Goal: Obtain resource: Download file/media

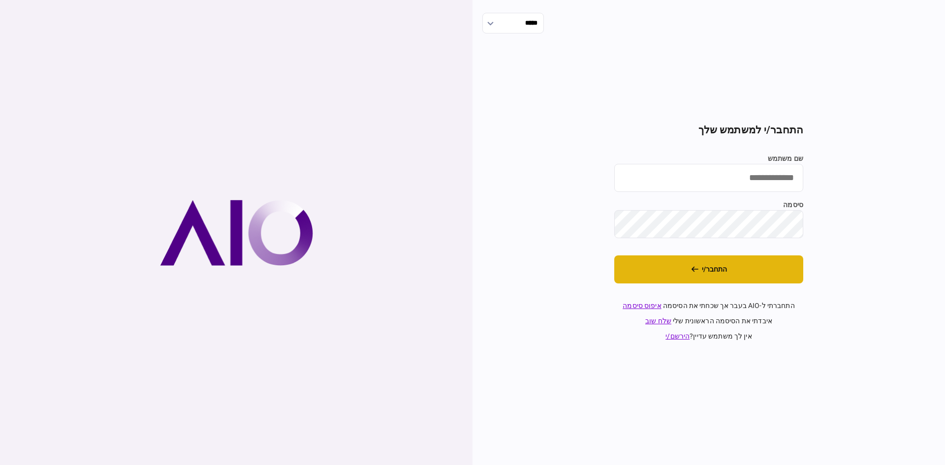
type input "**********"
click at [695, 268] on icon "התחבר/י" at bounding box center [694, 269] width 7 height 7
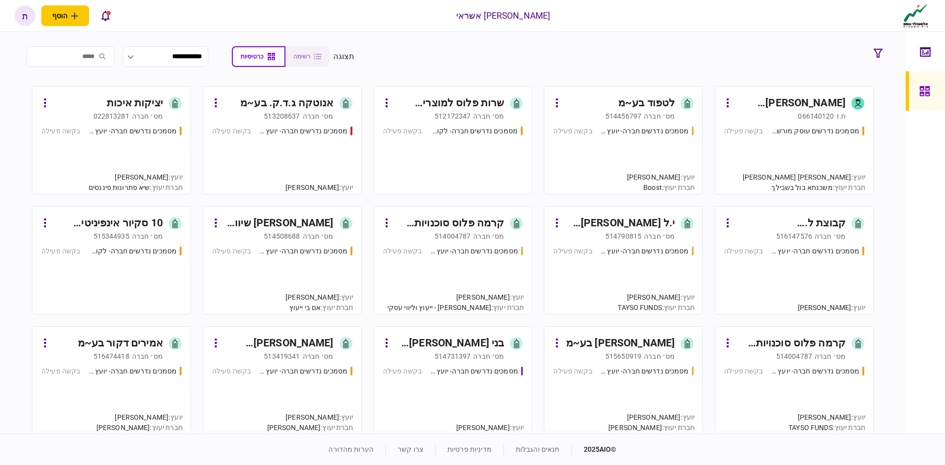
click at [97, 56] on input "search" at bounding box center [71, 56] width 88 height 21
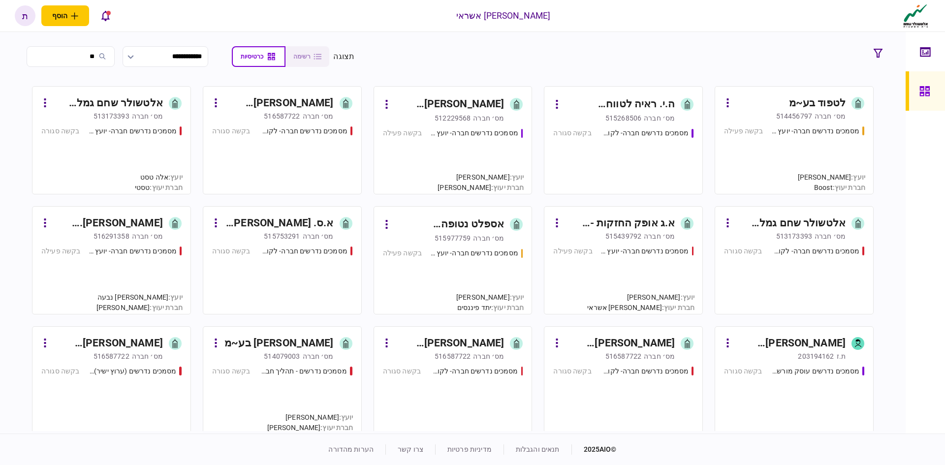
click at [98, 54] on input "**" at bounding box center [71, 56] width 88 height 21
type input "**"
click at [824, 100] on div "לטפוד בע~מ" at bounding box center [817, 104] width 57 height 16
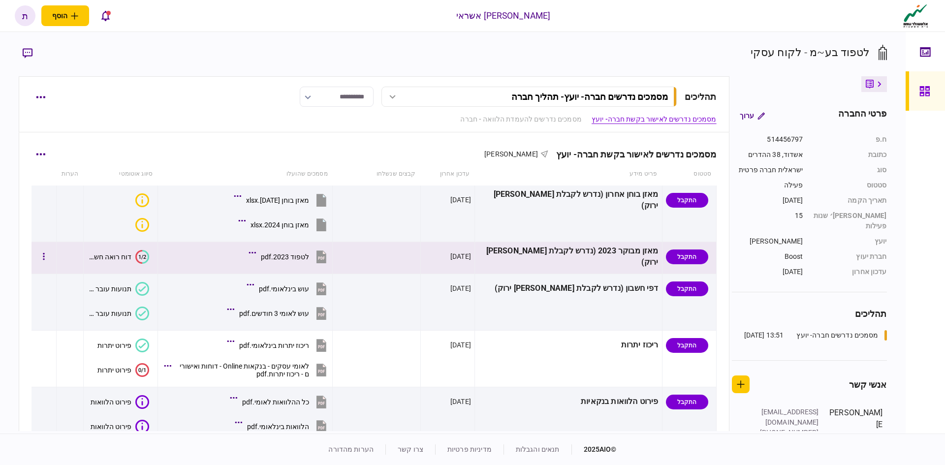
scroll to position [49, 0]
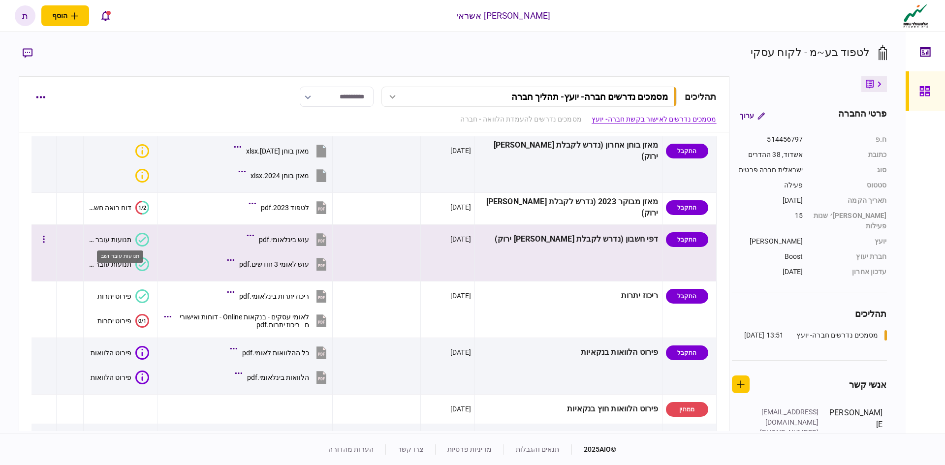
click at [122, 238] on div "תנועות עובר ושב" at bounding box center [109, 240] width 44 height 8
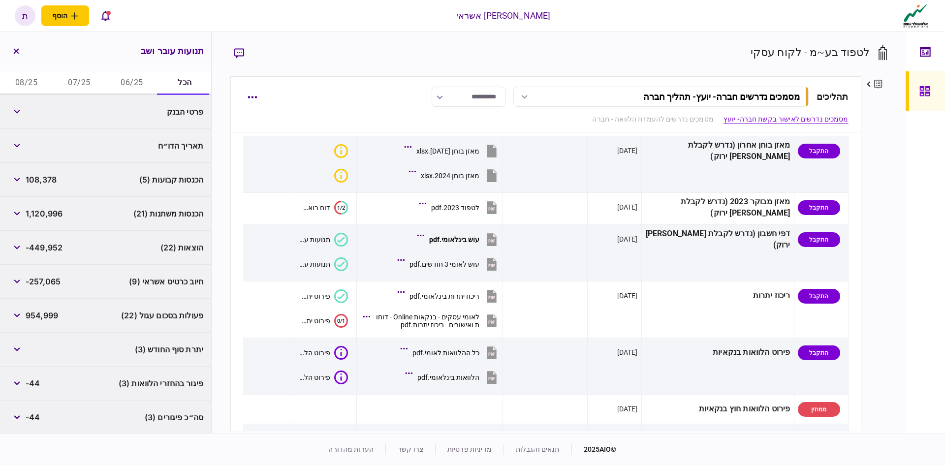
scroll to position [133, 0]
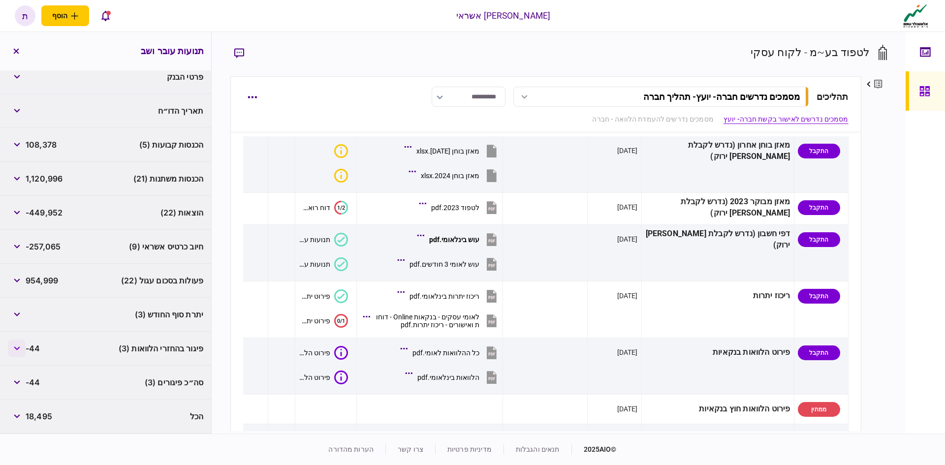
click at [20, 352] on button "button" at bounding box center [17, 349] width 18 height 18
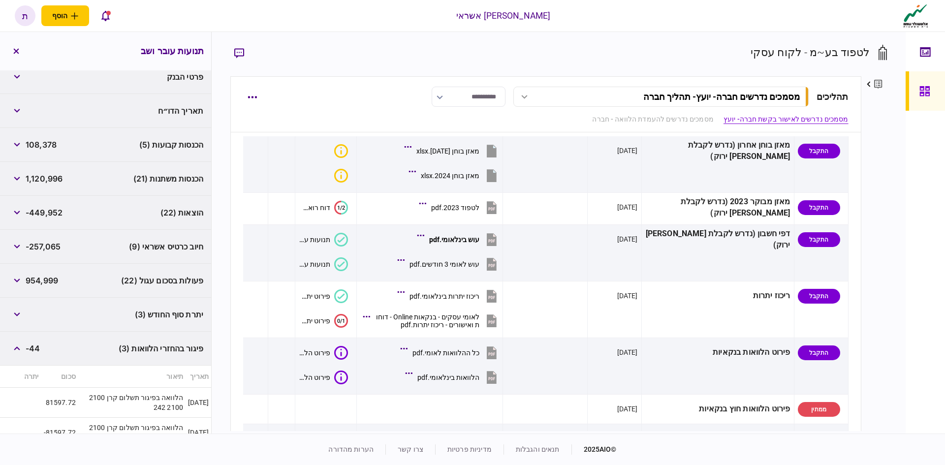
scroll to position [183, 0]
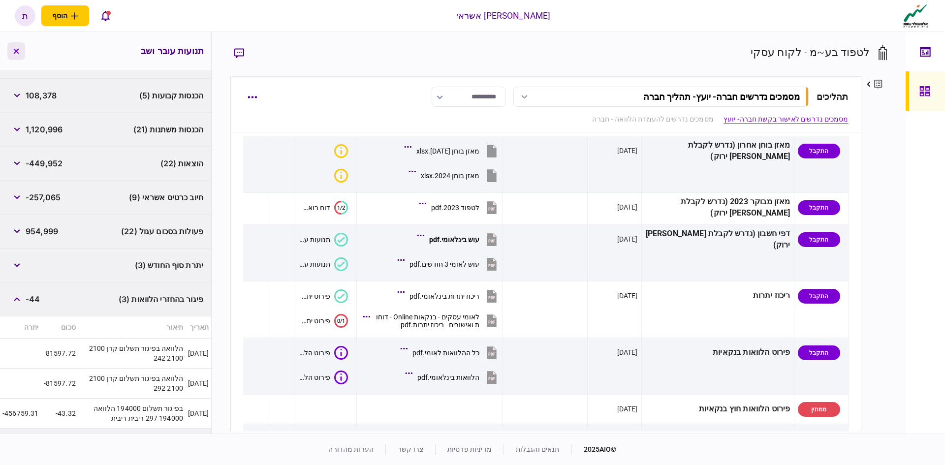
click at [17, 52] on icon "button" at bounding box center [16, 51] width 5 height 5
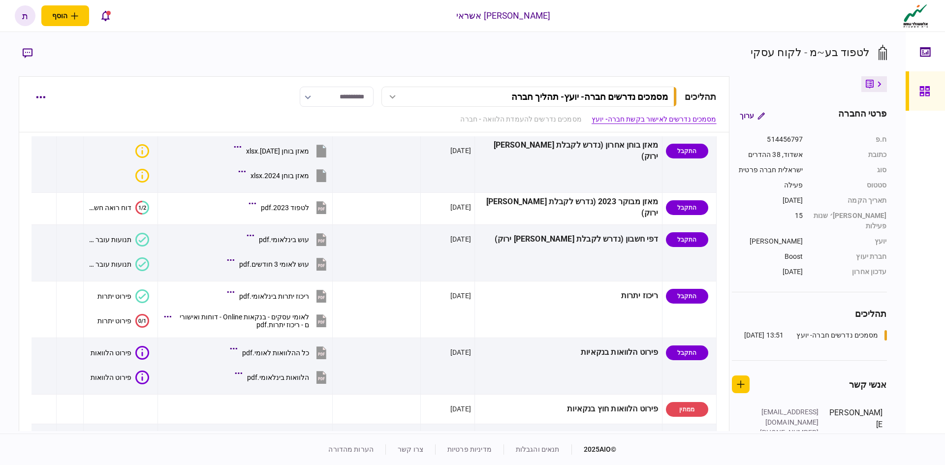
click at [149, 240] on icon at bounding box center [142, 240] width 14 height 14
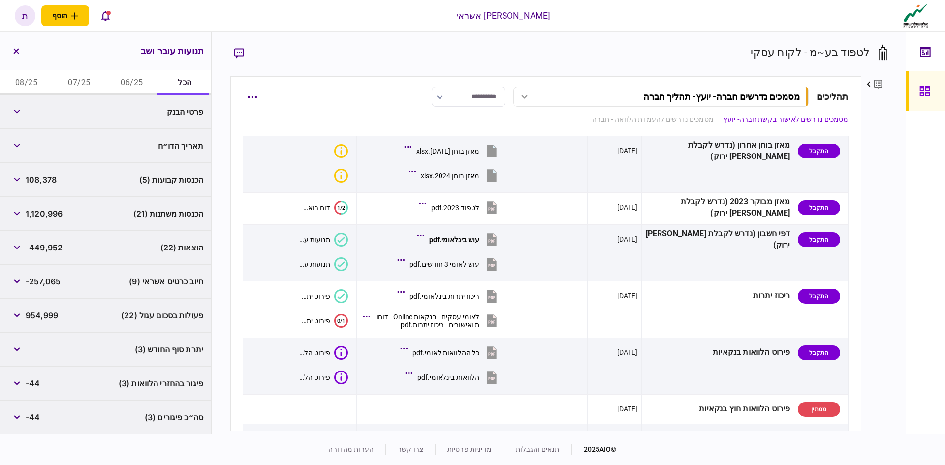
scroll to position [133, 0]
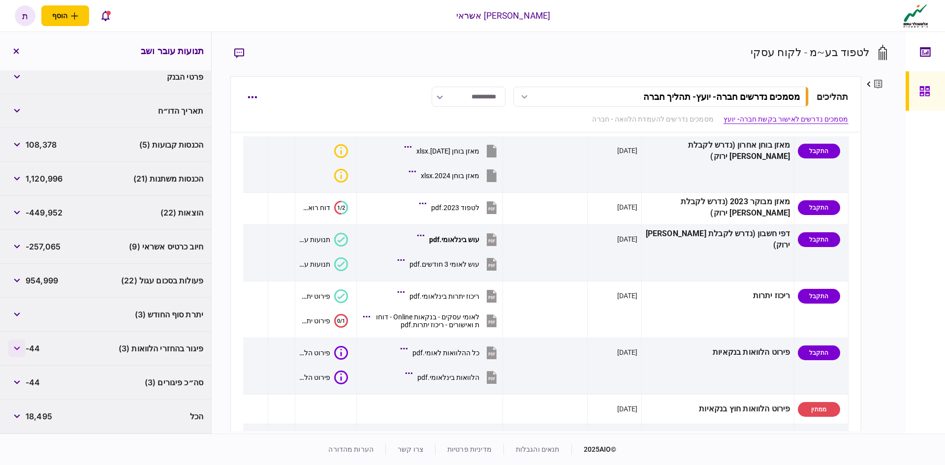
click at [19, 354] on button "button" at bounding box center [17, 349] width 18 height 18
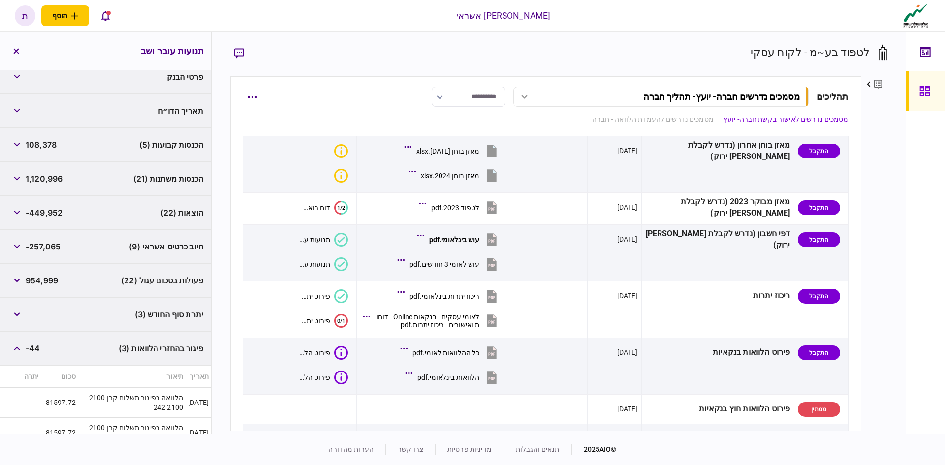
scroll to position [183, 0]
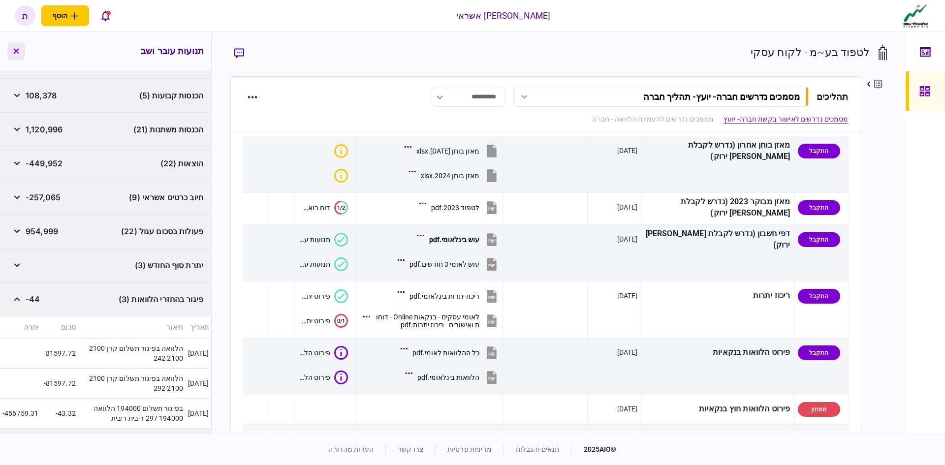
click at [16, 54] on button "button" at bounding box center [16, 51] width 18 height 18
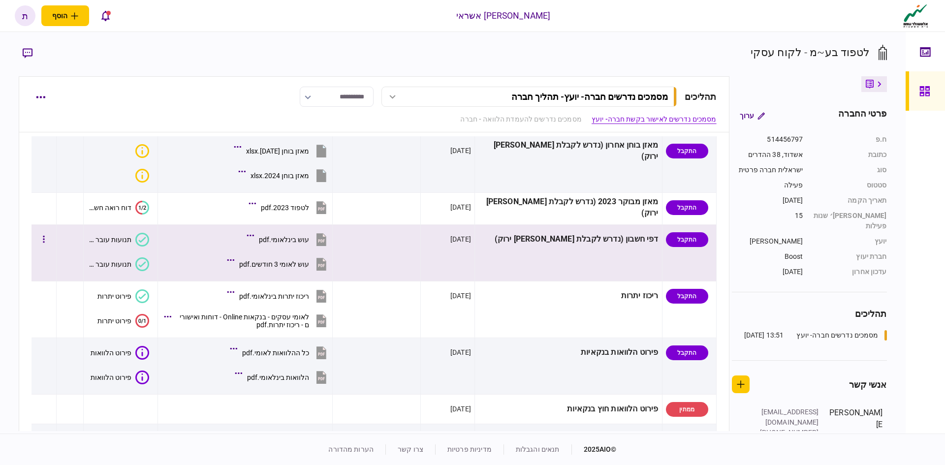
click at [149, 262] on icon at bounding box center [142, 265] width 14 height 14
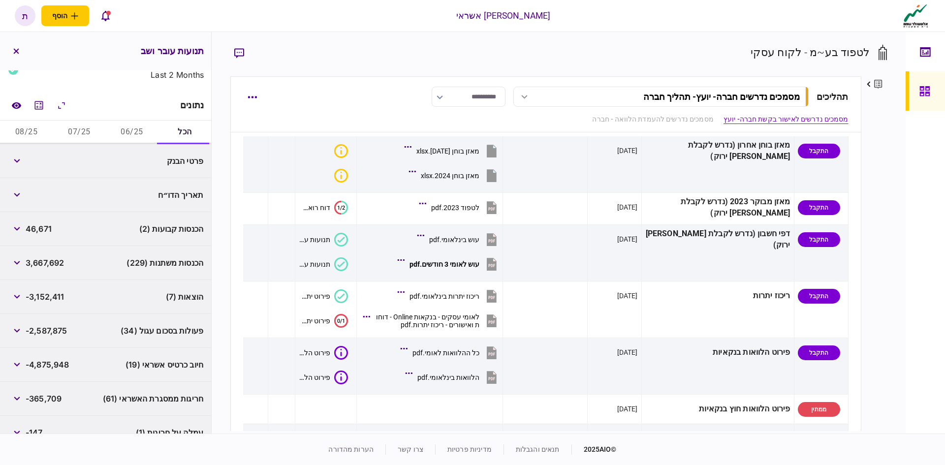
scroll to position [133, 0]
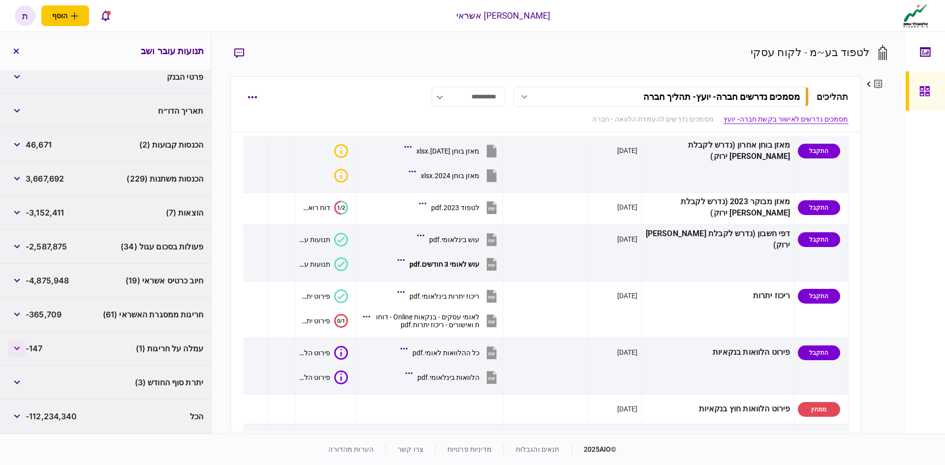
click at [20, 349] on icon "button" at bounding box center [17, 349] width 6 height 4
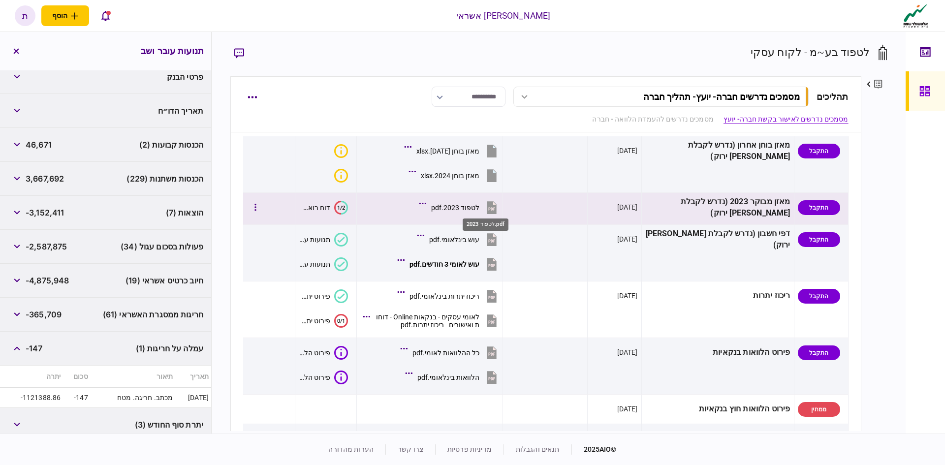
click at [478, 206] on div "לטפוד 2023.pdf" at bounding box center [455, 208] width 48 height 8
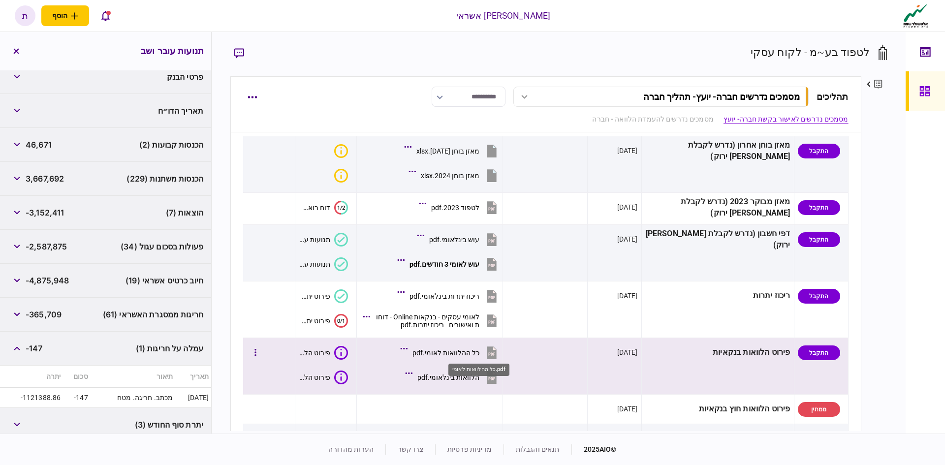
click at [480, 351] on div "כל ההלוואות לאומי.pdf" at bounding box center [446, 353] width 67 height 8
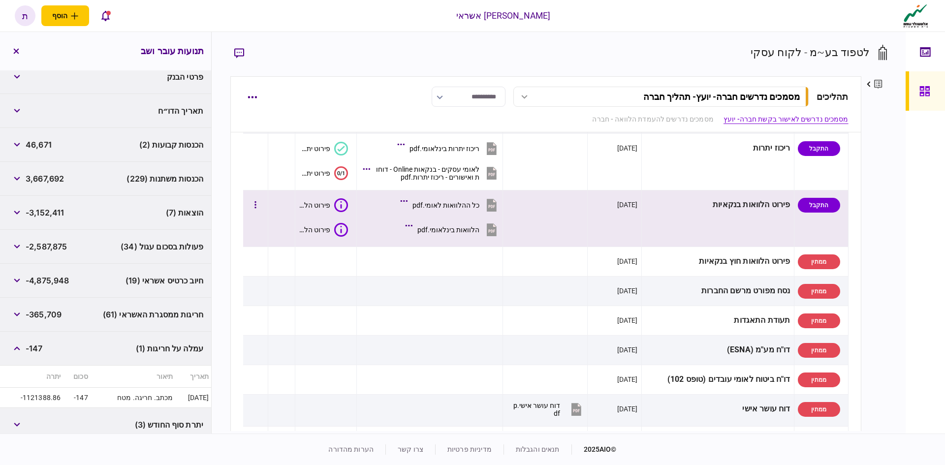
scroll to position [0, 0]
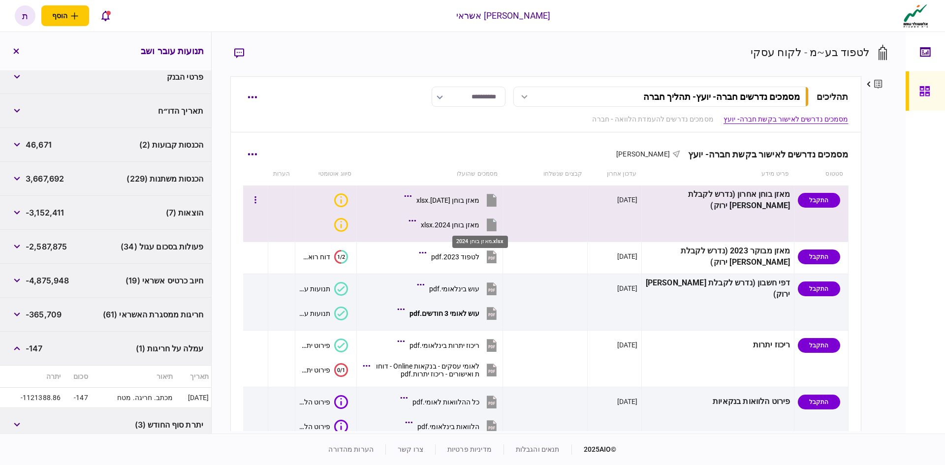
click at [480, 225] on div "מאזן בוחן 2024.xlsx" at bounding box center [450, 225] width 59 height 8
click at [497, 229] on icon at bounding box center [492, 225] width 10 height 13
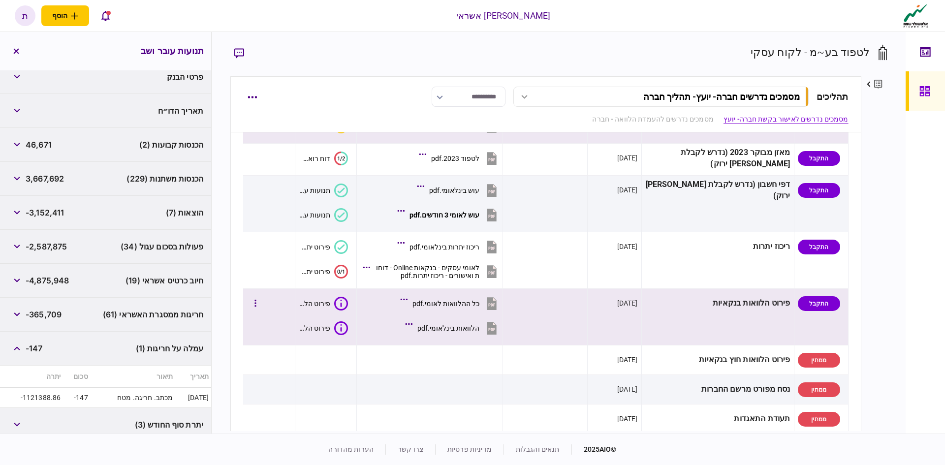
scroll to position [148, 0]
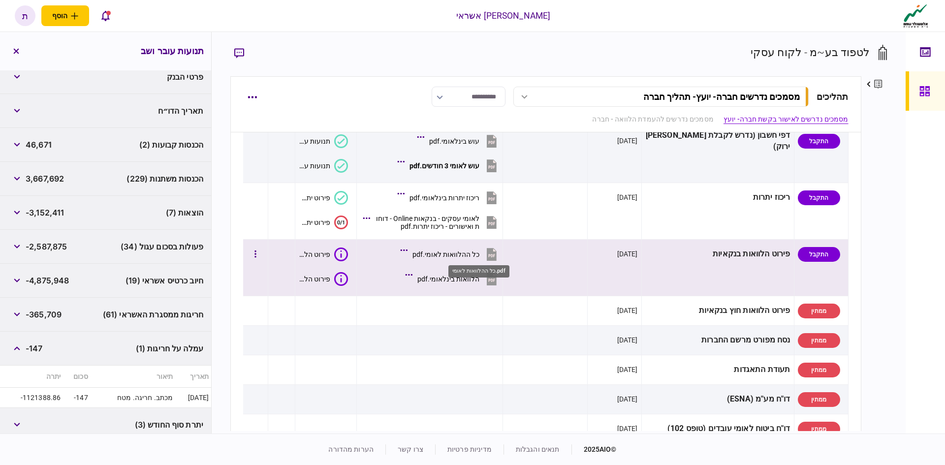
click at [480, 257] on div "כל ההלוואות לאומי.pdf" at bounding box center [446, 255] width 67 height 8
click at [497, 281] on icon at bounding box center [492, 279] width 10 height 13
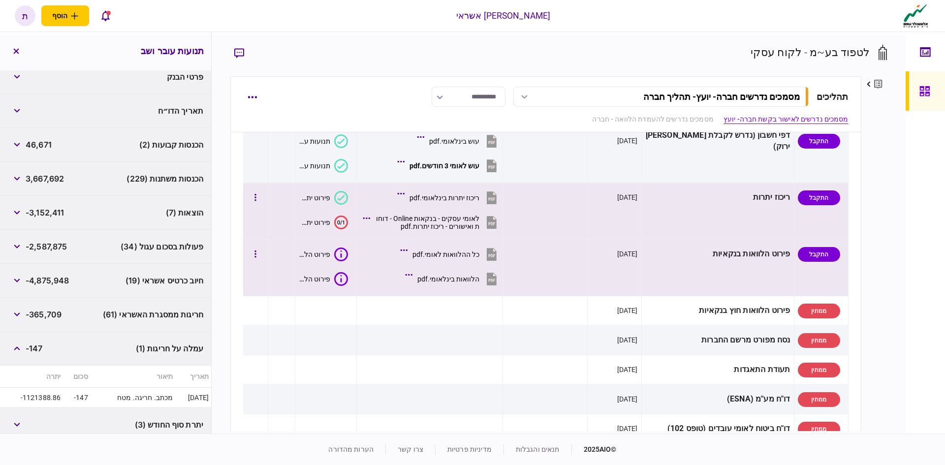
scroll to position [0, 0]
